Goal: Information Seeking & Learning: Learn about a topic

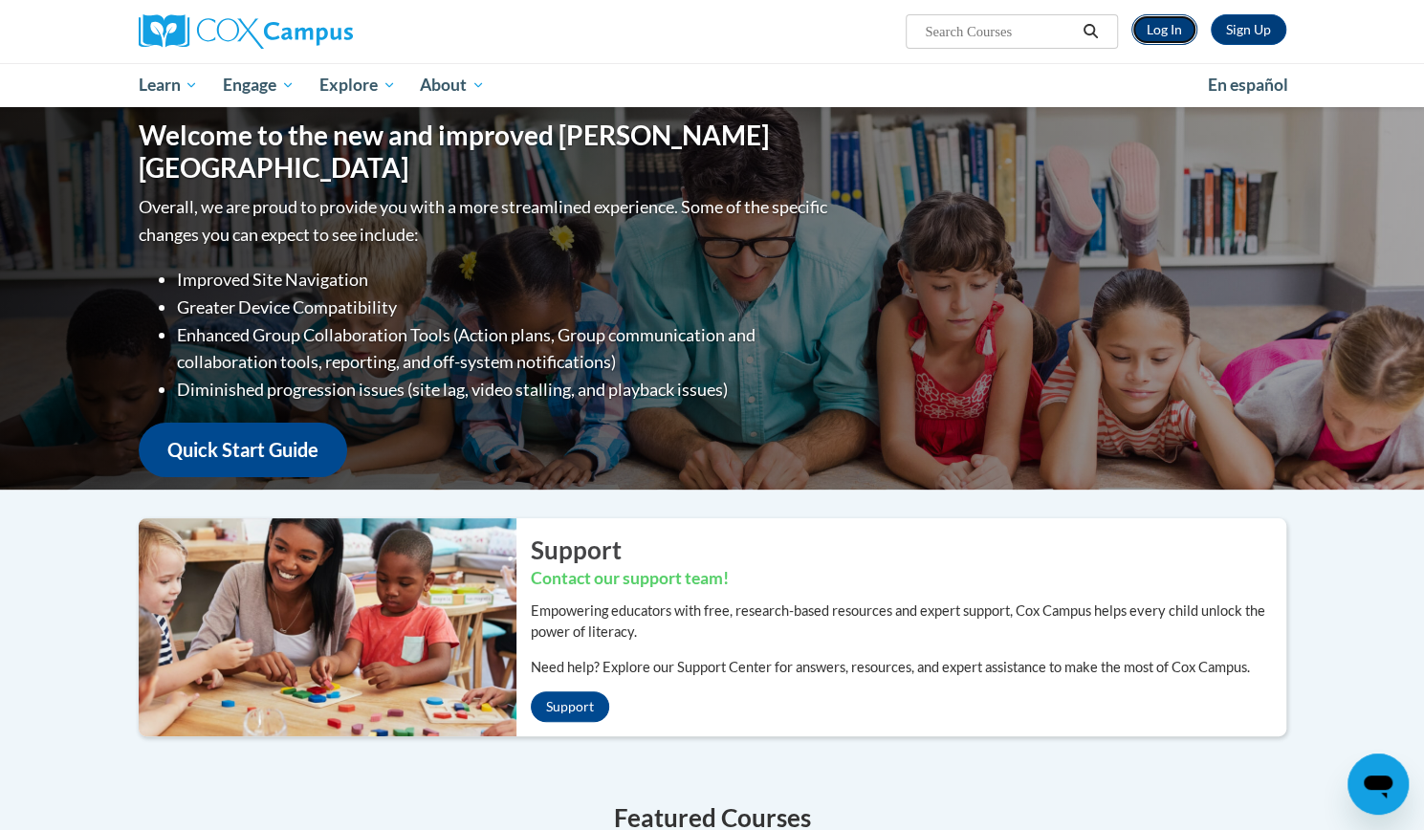
click at [1152, 31] on link "Log In" at bounding box center [1164, 29] width 66 height 31
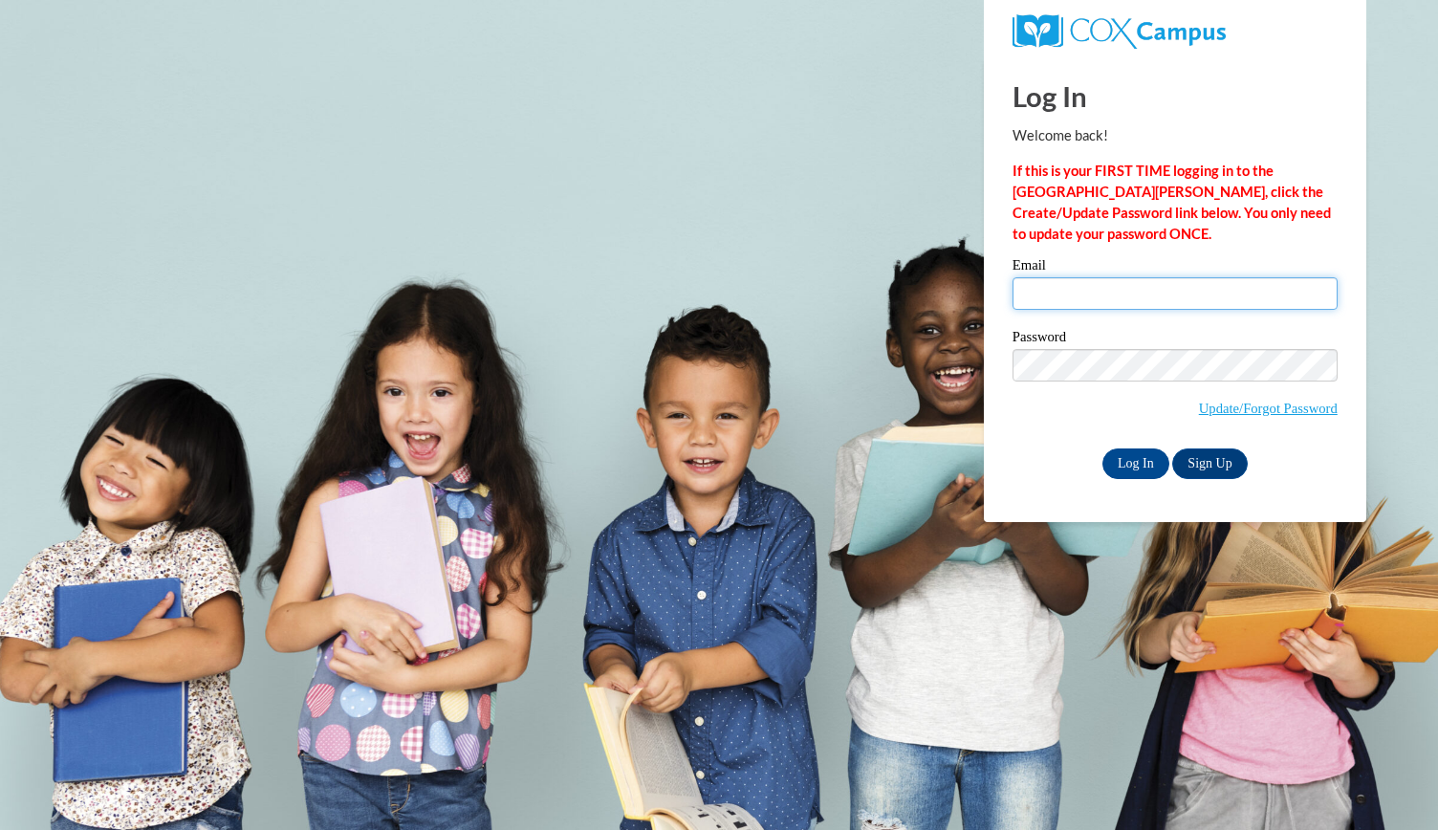
click at [1082, 284] on input "Email" at bounding box center [1175, 293] width 325 height 33
type input "piersons@bcesc.org"
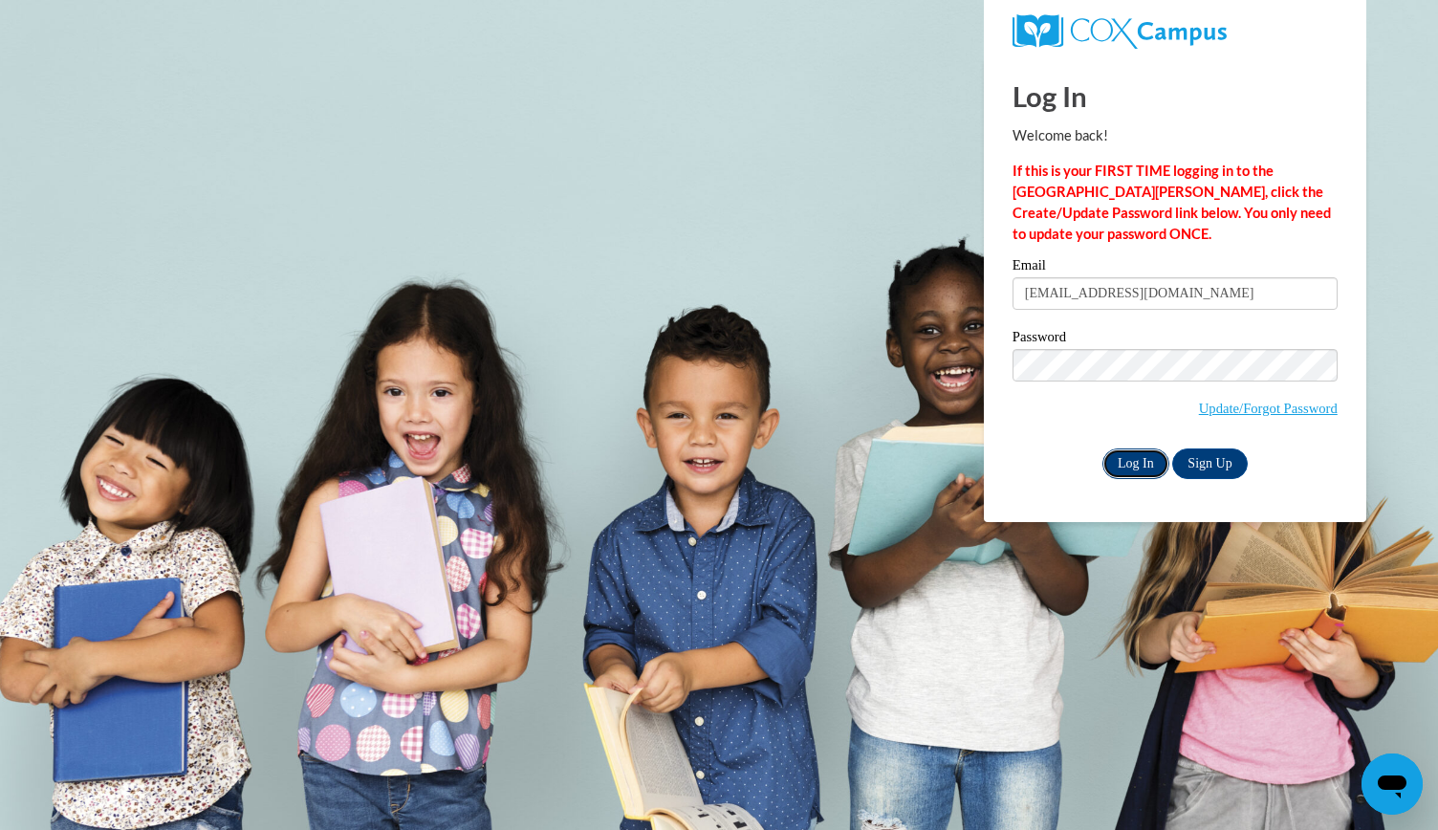
click at [1131, 452] on input "Log In" at bounding box center [1136, 463] width 67 height 31
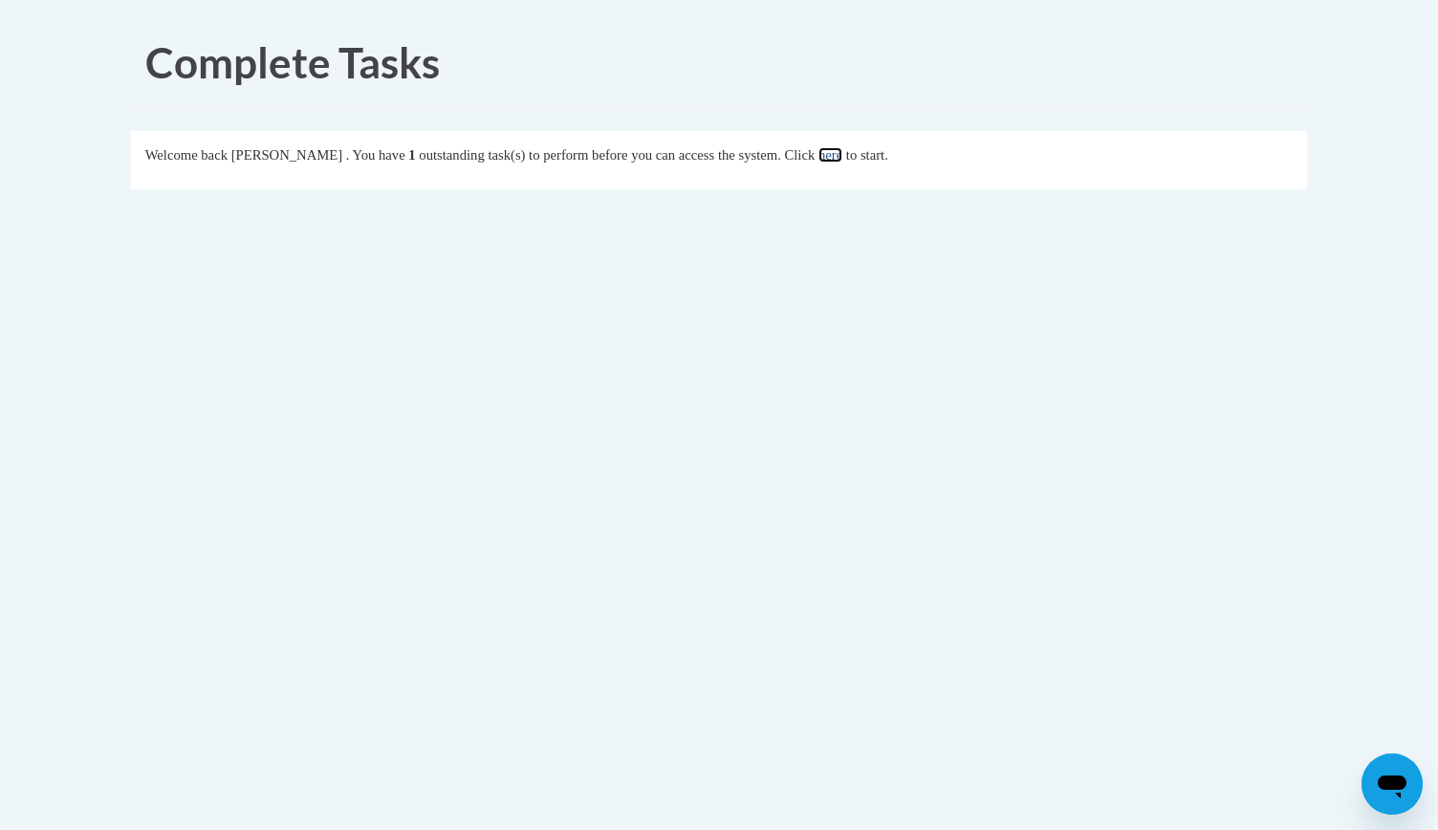
click at [842, 153] on link "here" at bounding box center [831, 154] width 24 height 15
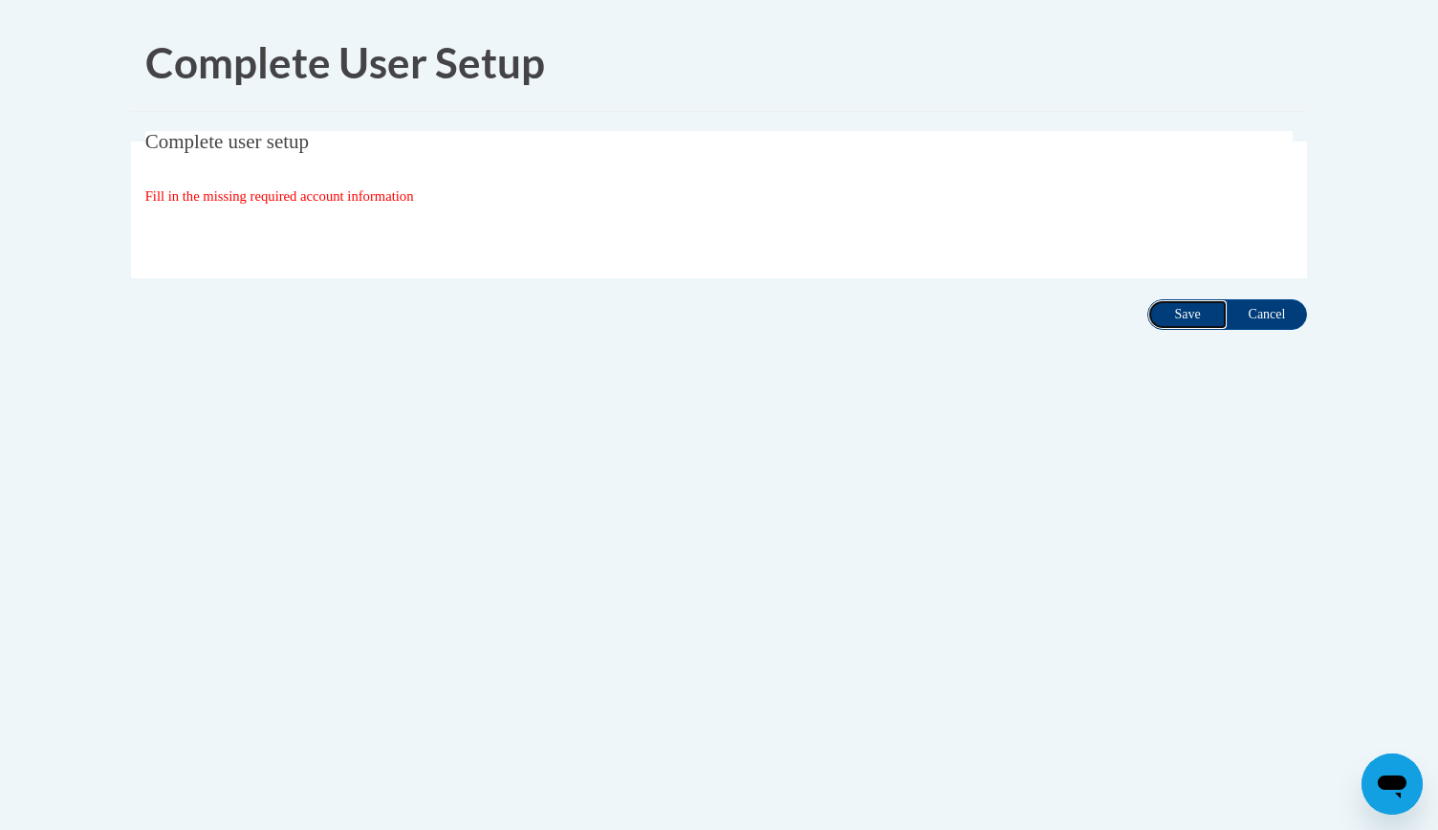
click at [1182, 312] on input "Save" at bounding box center [1188, 314] width 80 height 31
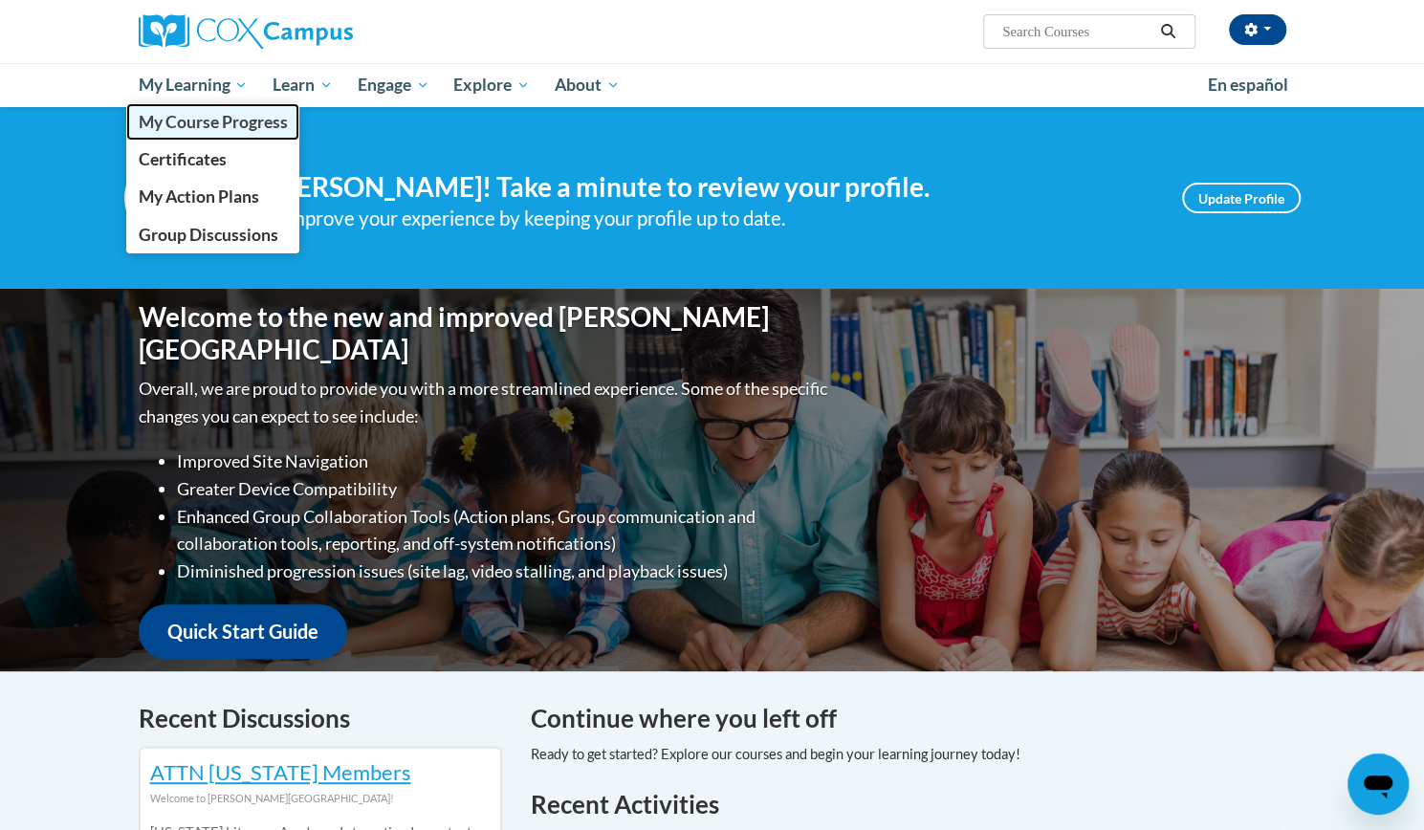
click at [219, 121] on span "My Course Progress" at bounding box center [212, 122] width 149 height 20
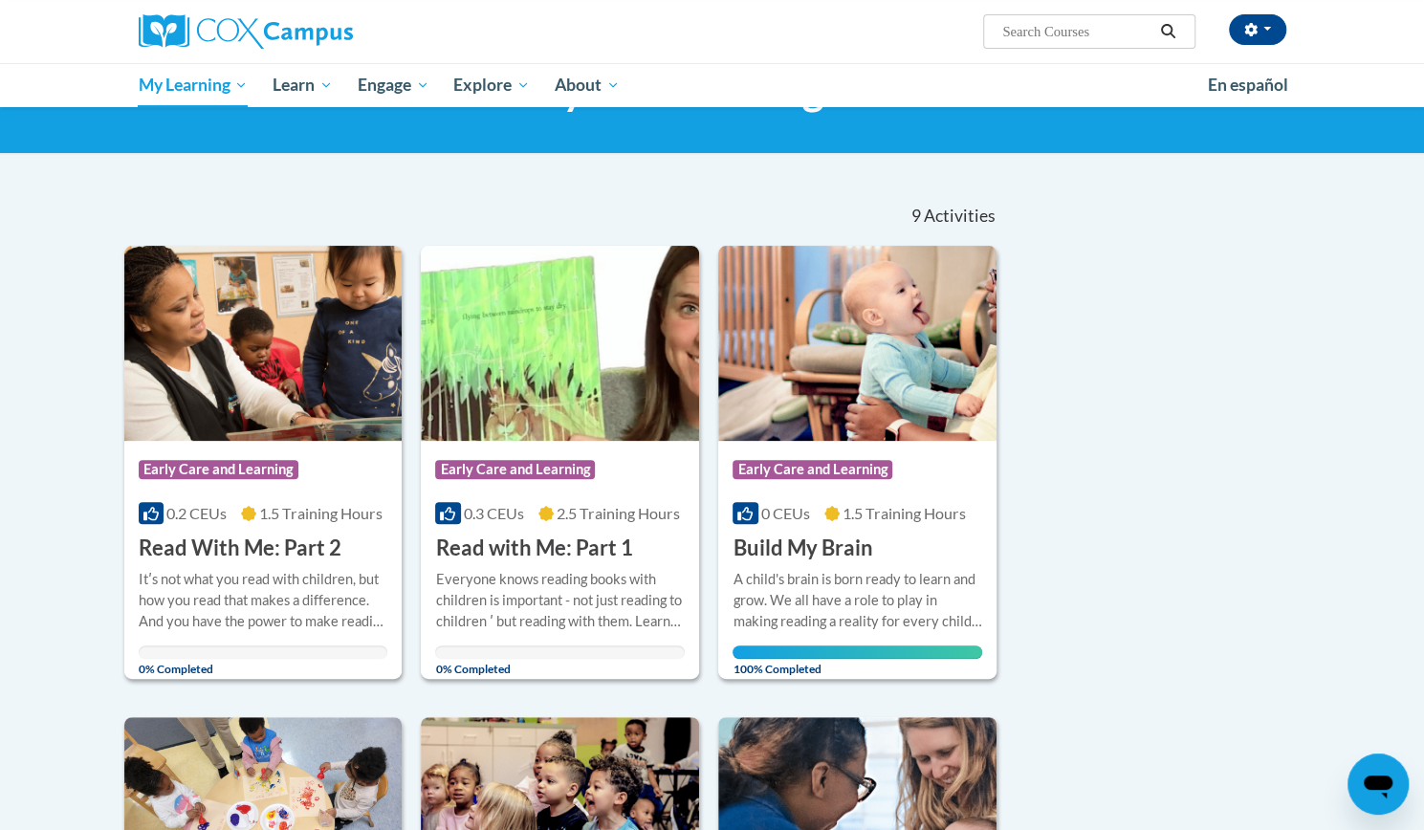
scroll to position [99, 0]
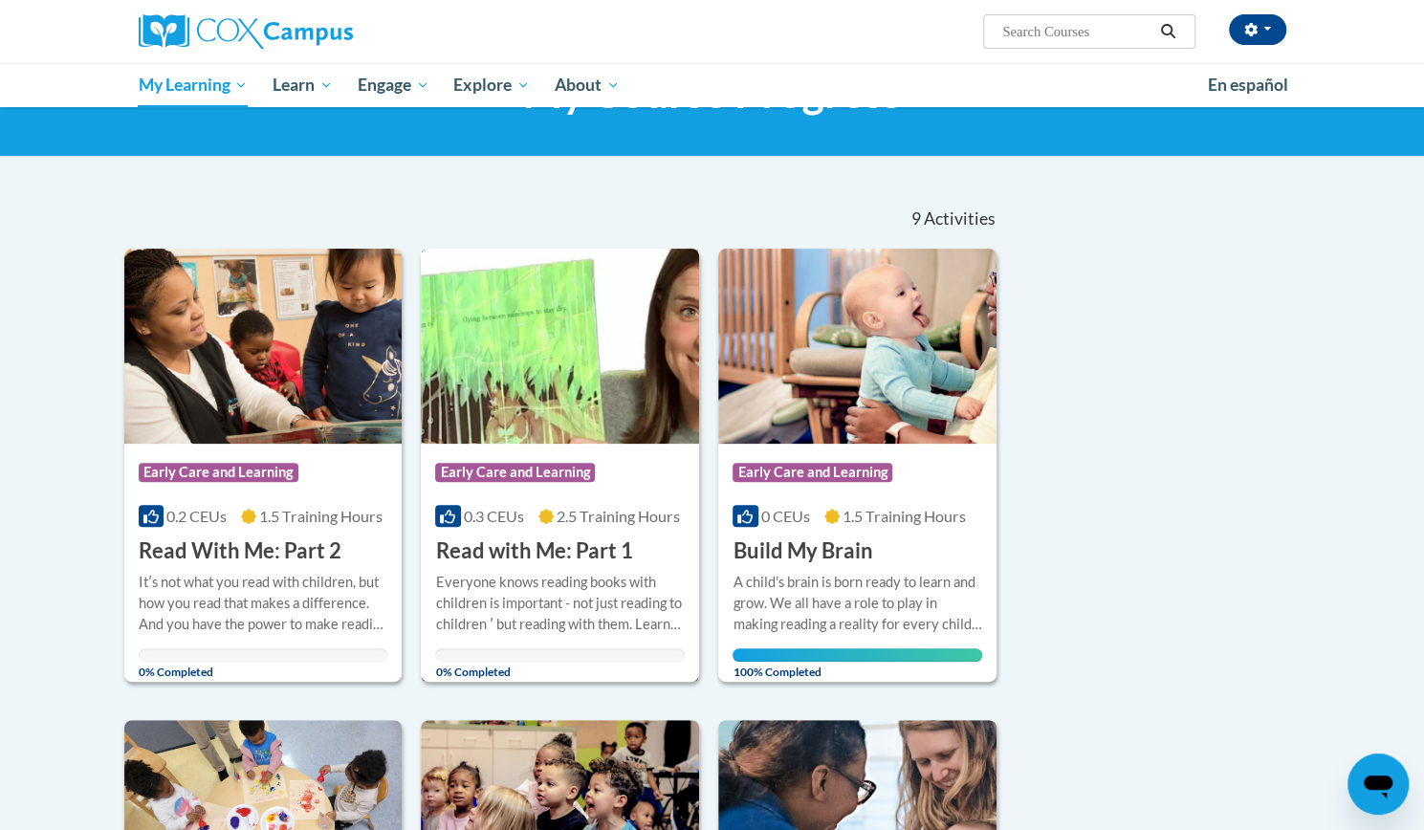
click at [543, 446] on div "Course Category: Early Care and Learning 0.3 CEUs 2.5 Training Hours COURSE Rea…" at bounding box center [560, 505] width 278 height 122
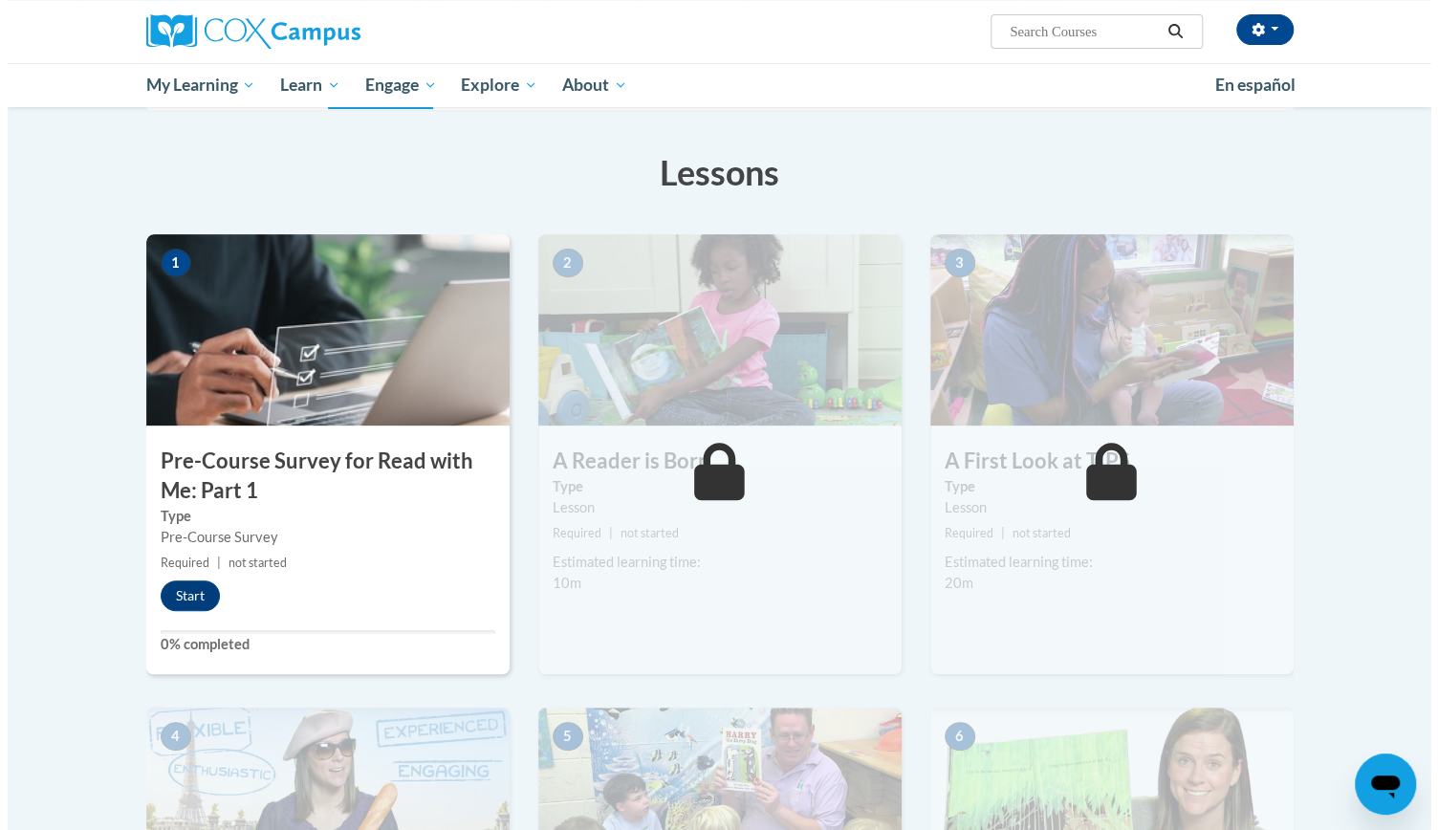
scroll to position [266, 0]
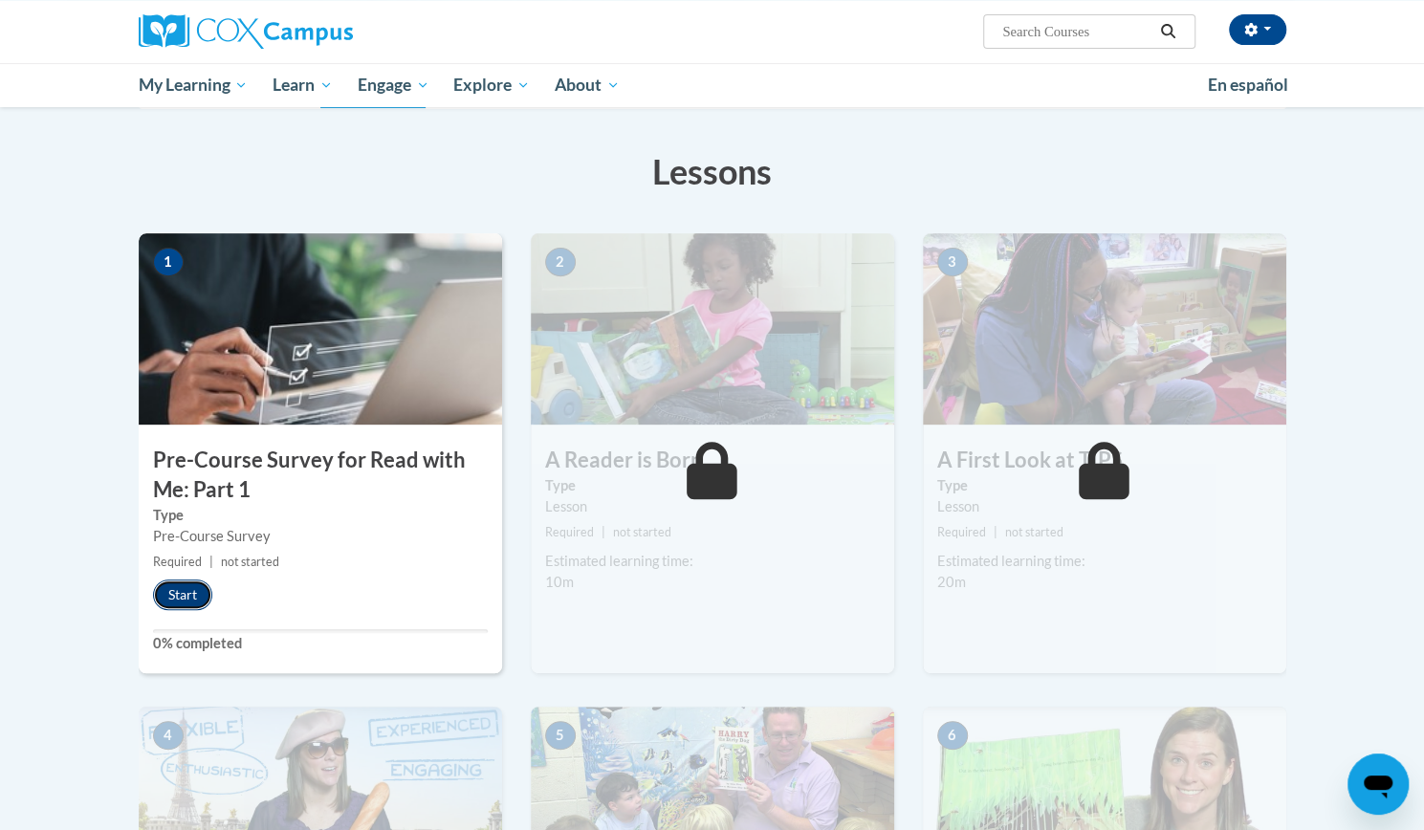
click at [165, 588] on button "Start" at bounding box center [182, 594] width 59 height 31
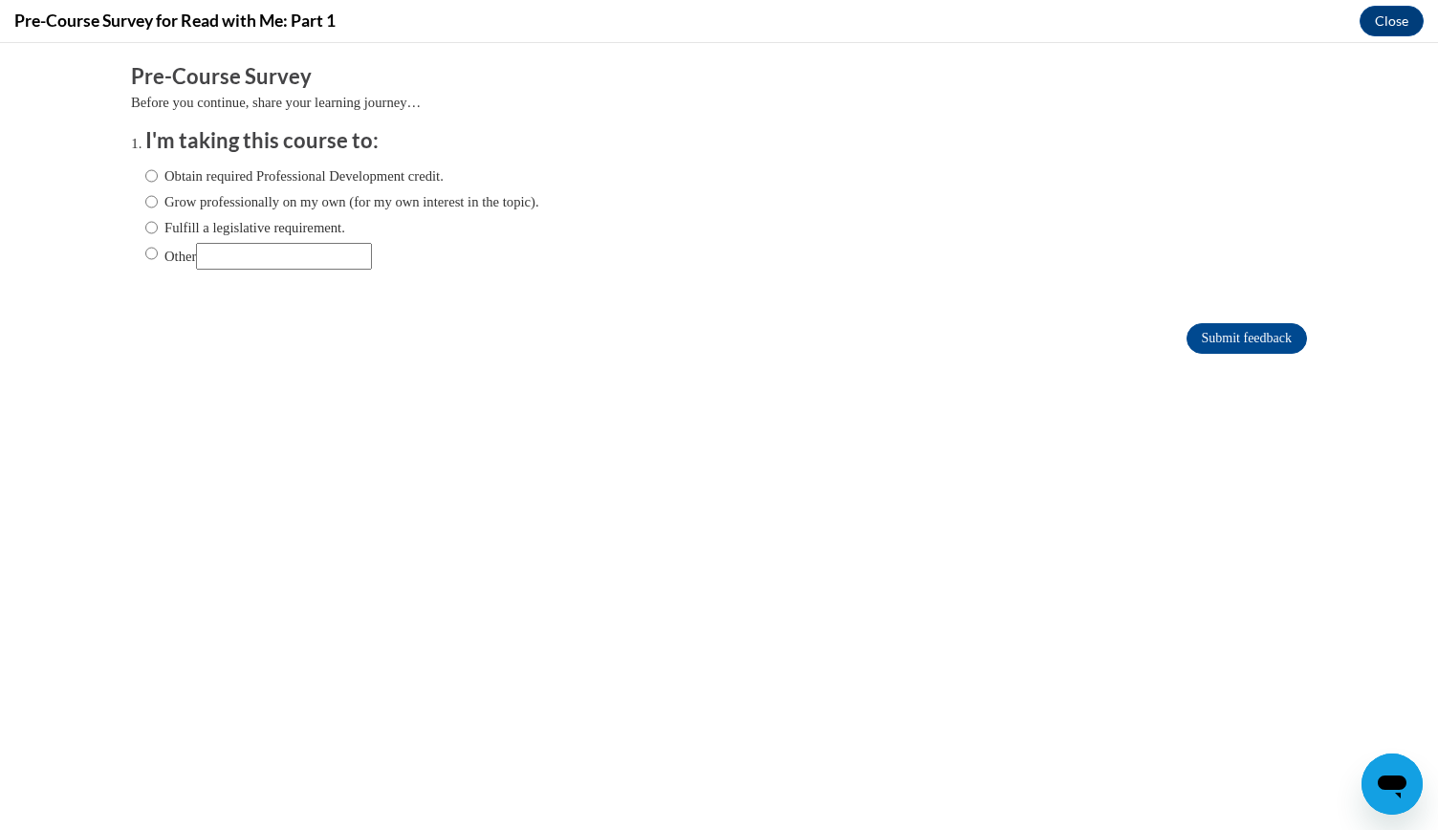
scroll to position [0, 0]
click at [145, 170] on input "Obtain required Professional Development credit." at bounding box center [151, 175] width 12 height 21
radio input "true"
click at [1237, 345] on input "Submit feedback" at bounding box center [1247, 338] width 120 height 31
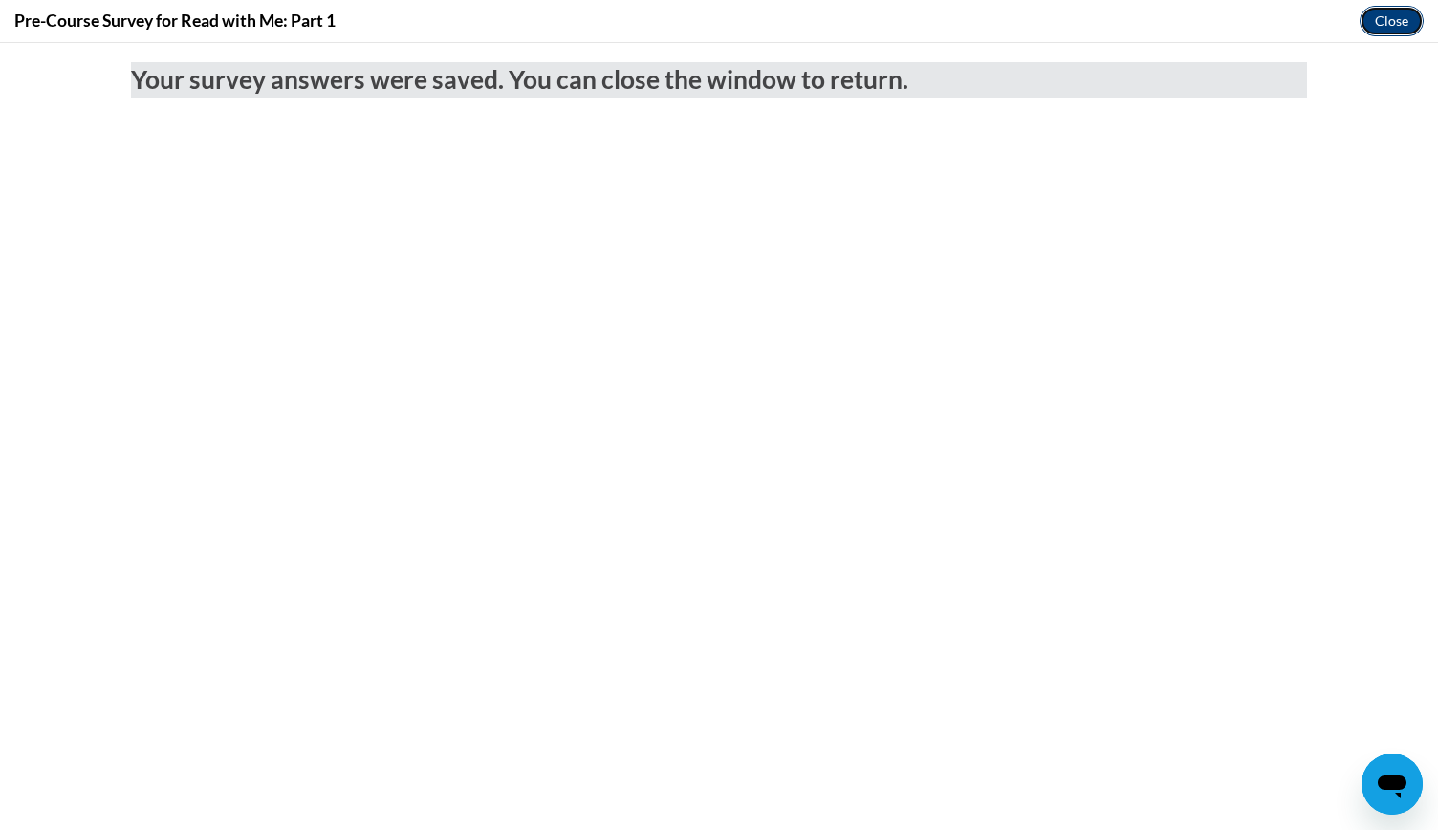
click at [1400, 16] on button "Close" at bounding box center [1392, 21] width 64 height 31
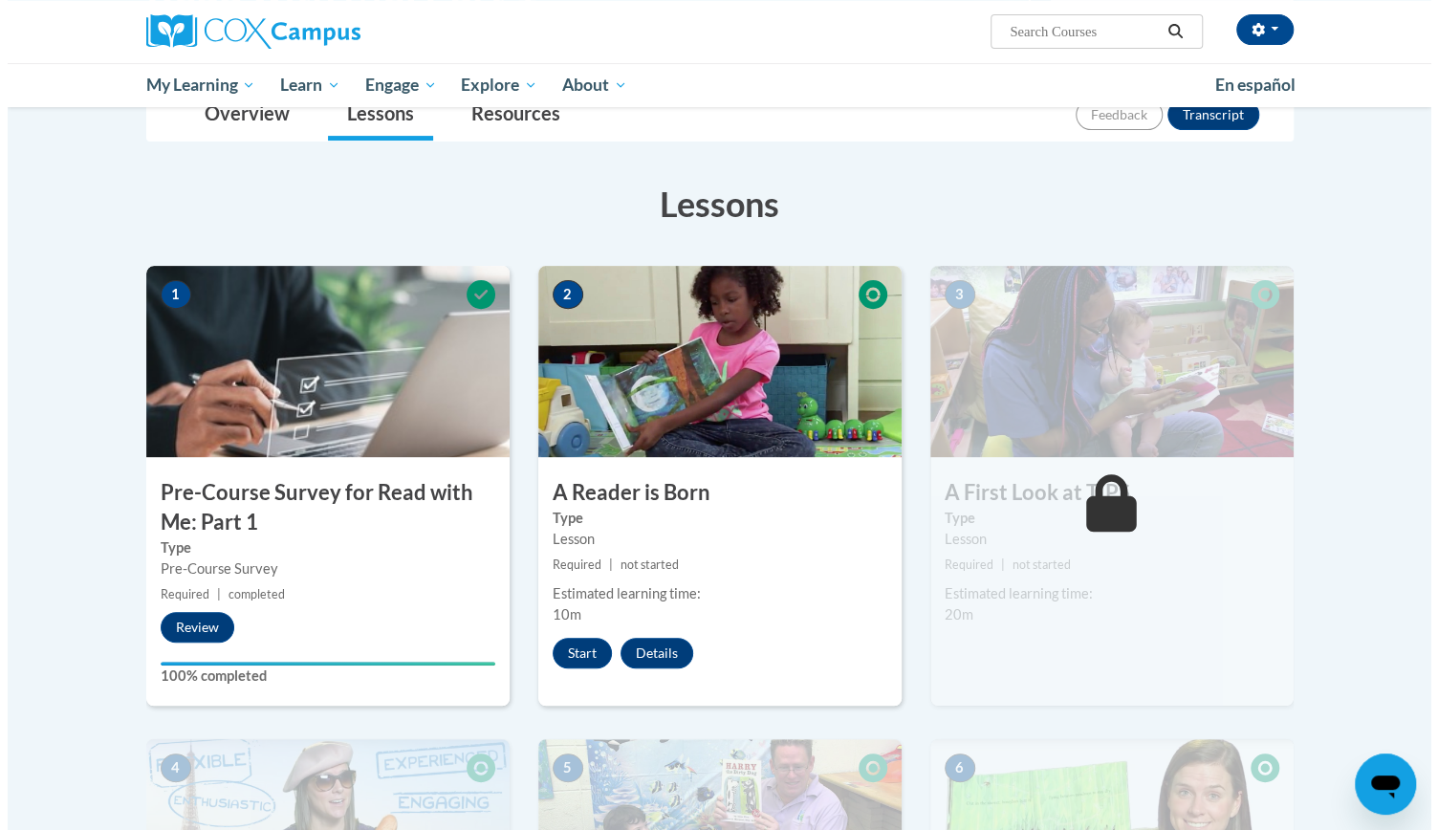
scroll to position [378, 0]
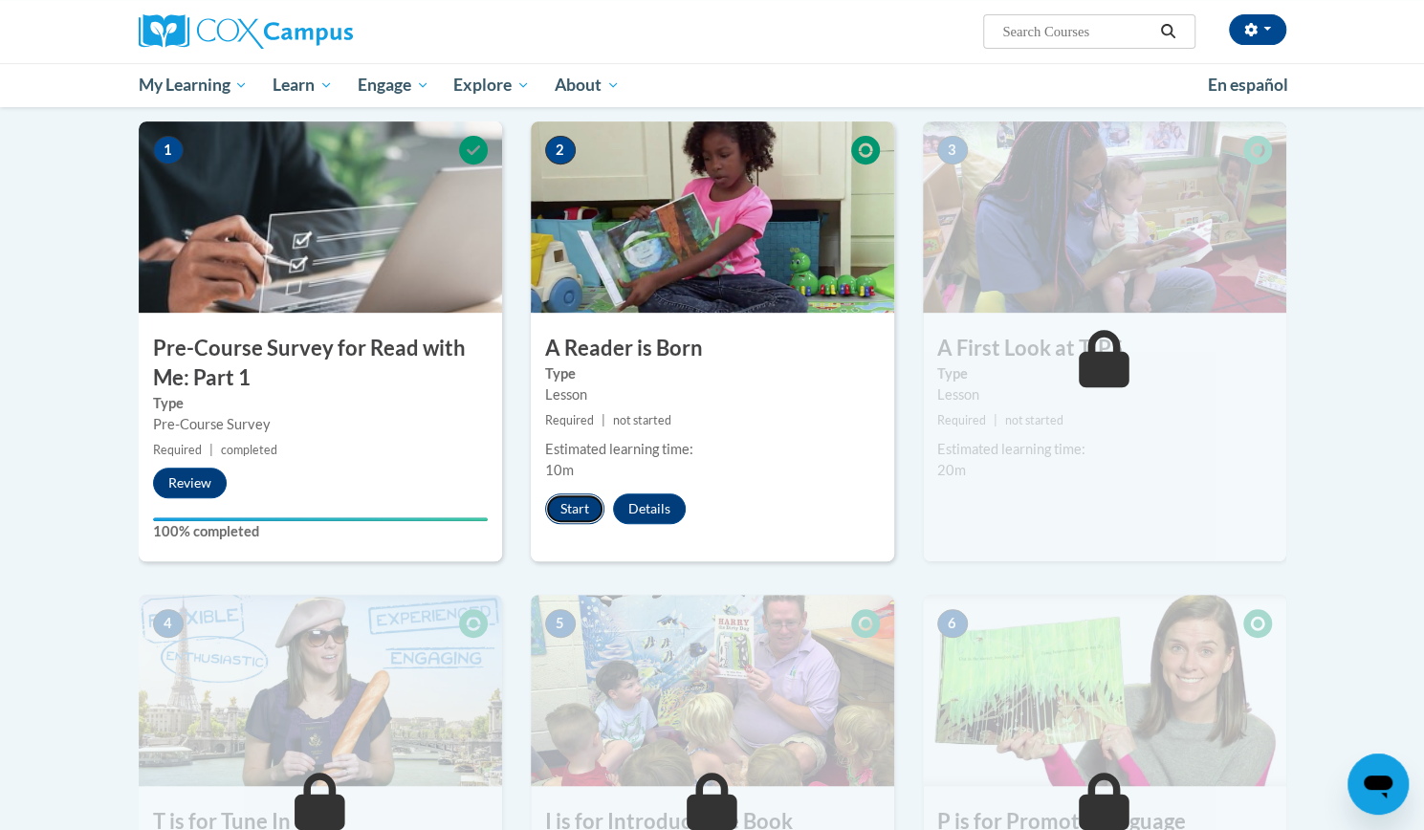
click at [591, 494] on button "Start" at bounding box center [574, 508] width 59 height 31
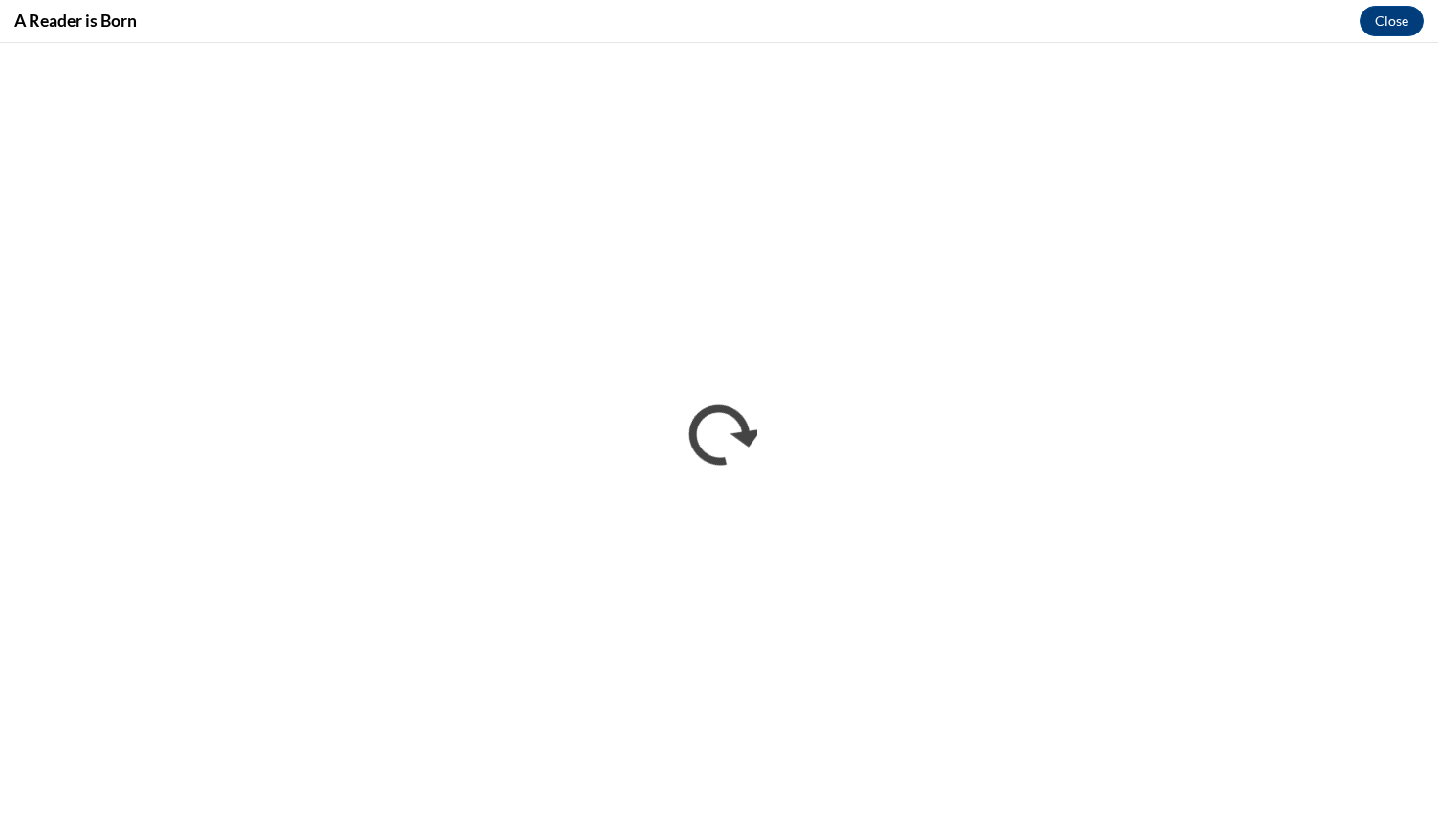
scroll to position [0, 0]
